Goal: Check status: Check status

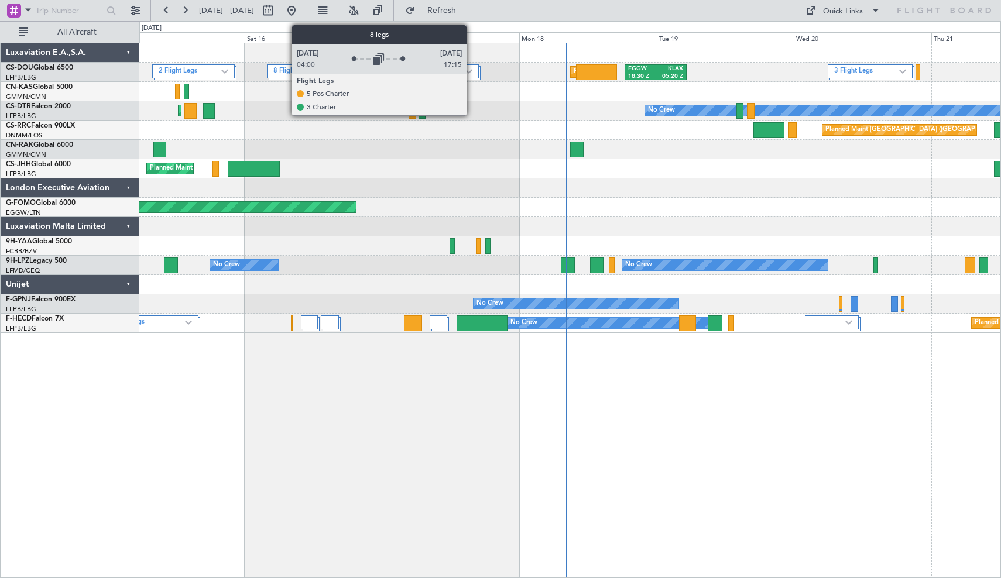
click at [477, 197] on div at bounding box center [569, 188] width 861 height 19
click at [456, 157] on div at bounding box center [569, 149] width 861 height 19
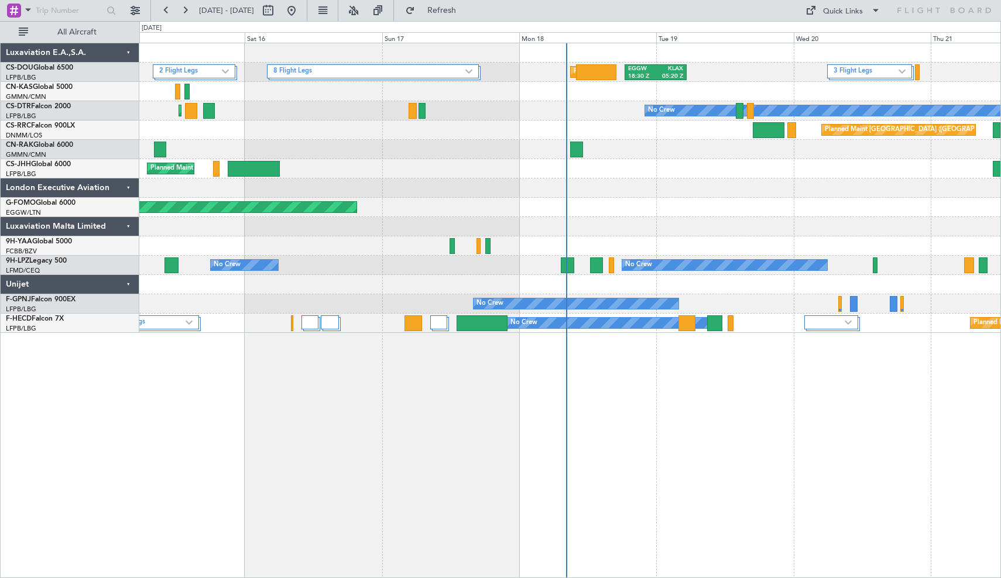
click at [395, 406] on div "2 Flight Legs 8 Flight Legs 3 Flight Legs Planned Maint [GEOGRAPHIC_DATA] ([GEO…" at bounding box center [570, 311] width 862 height 536
click at [277, 16] on button at bounding box center [268, 10] width 19 height 19
select select "8"
select select "2025"
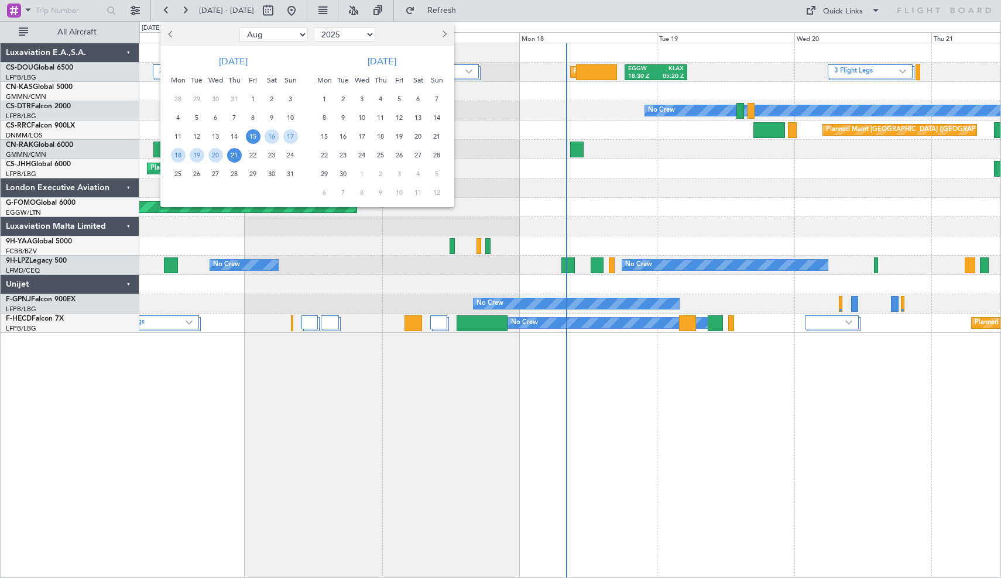
click at [252, 135] on span "15" at bounding box center [253, 136] width 15 height 15
click at [249, 171] on span "29" at bounding box center [253, 174] width 15 height 15
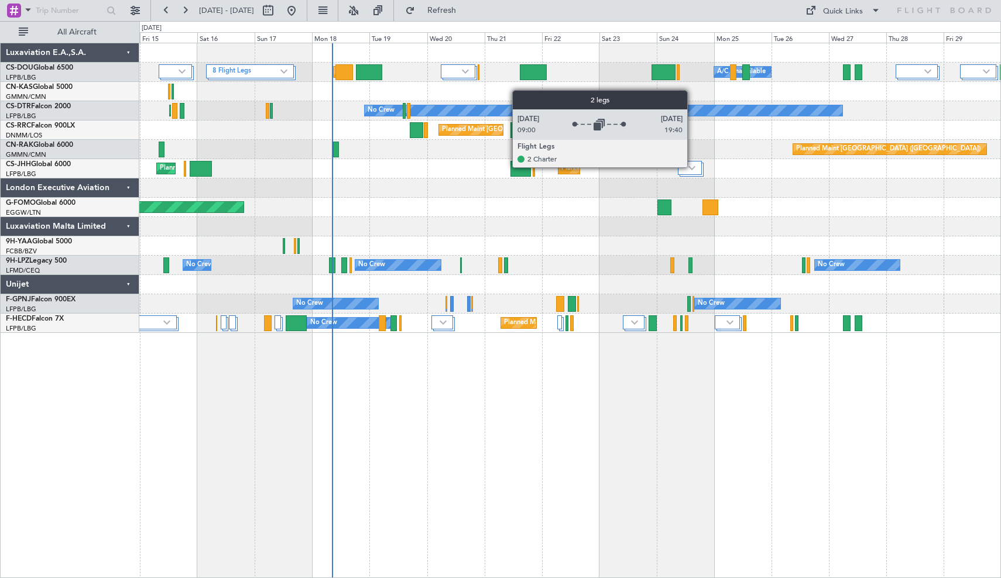
click at [693, 167] on img at bounding box center [691, 168] width 7 height 5
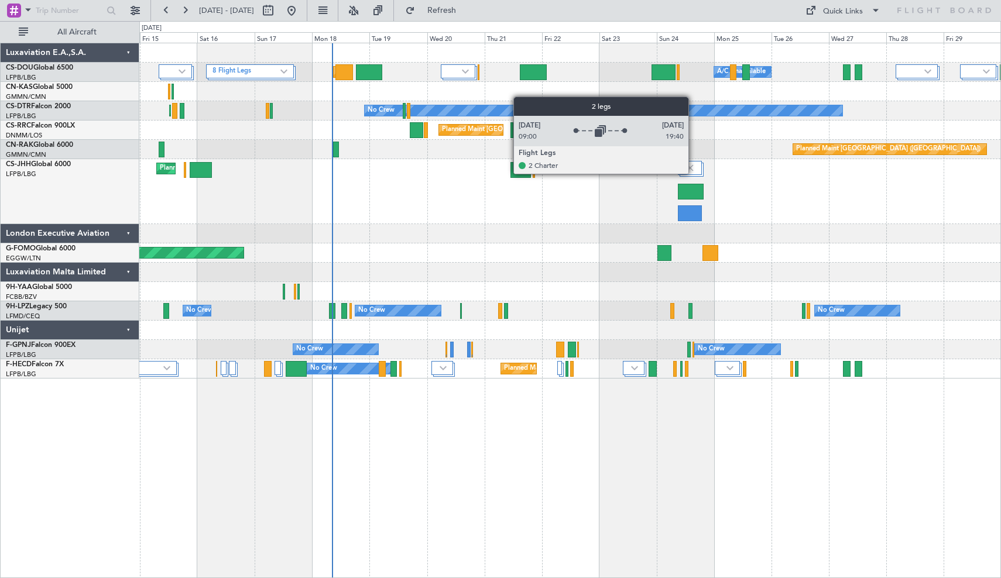
click at [694, 173] on img at bounding box center [690, 168] width 11 height 11
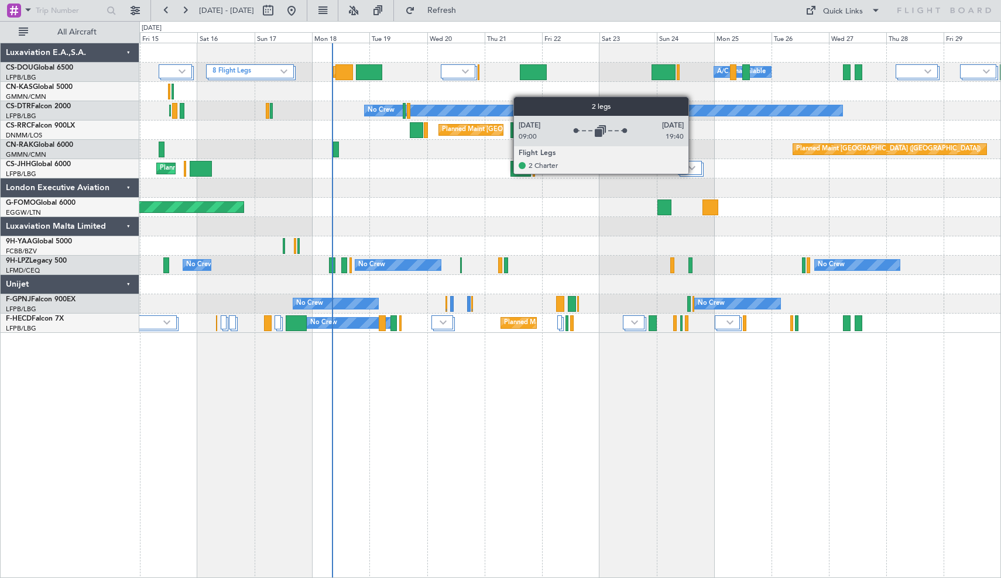
click at [694, 173] on div at bounding box center [690, 168] width 24 height 14
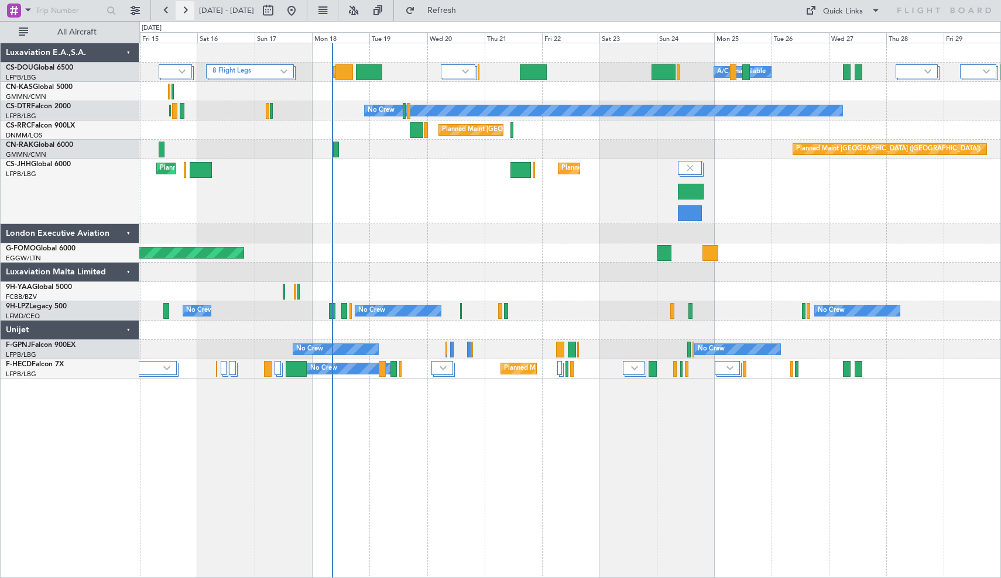
click at [184, 12] on button at bounding box center [185, 10] width 19 height 19
